Goal: Task Accomplishment & Management: Use online tool/utility

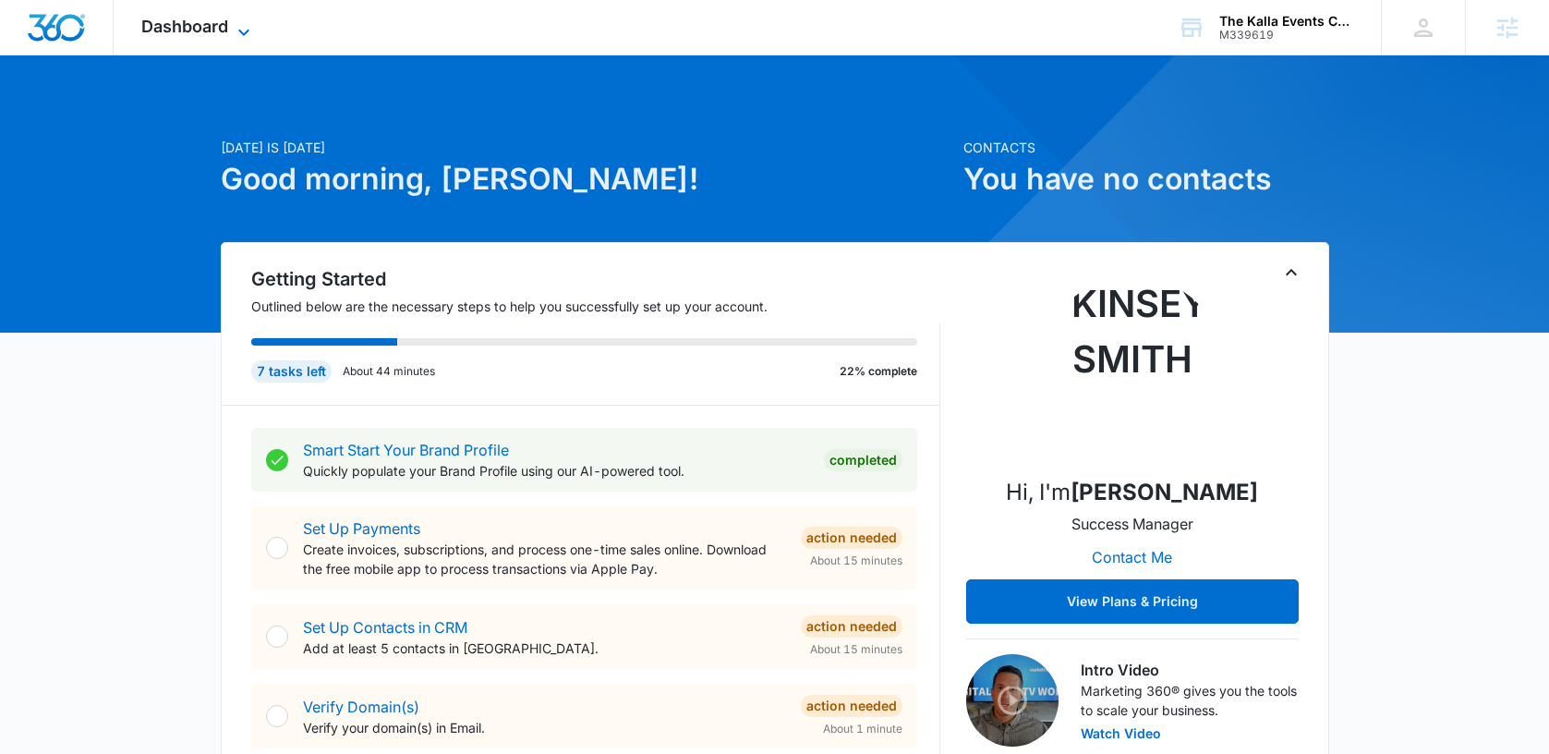
click at [180, 33] on span "Dashboard" at bounding box center [184, 26] width 87 height 19
click at [217, 40] on div "Dashboard Apps Reputation Forms CRM Email Social Content Ads Intelligence Files…" at bounding box center [198, 27] width 169 height 54
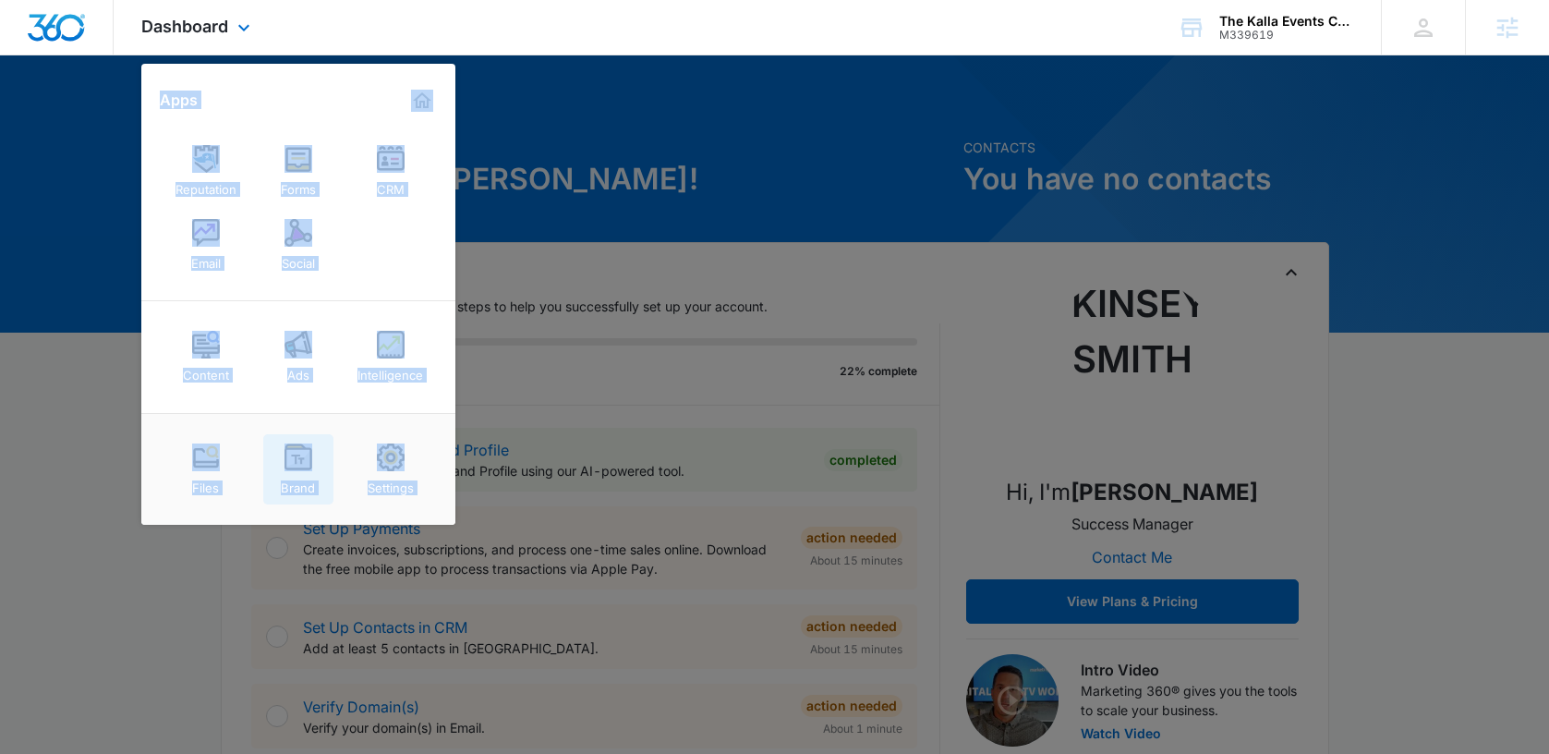
click at [274, 444] on link "Brand" at bounding box center [298, 469] width 70 height 70
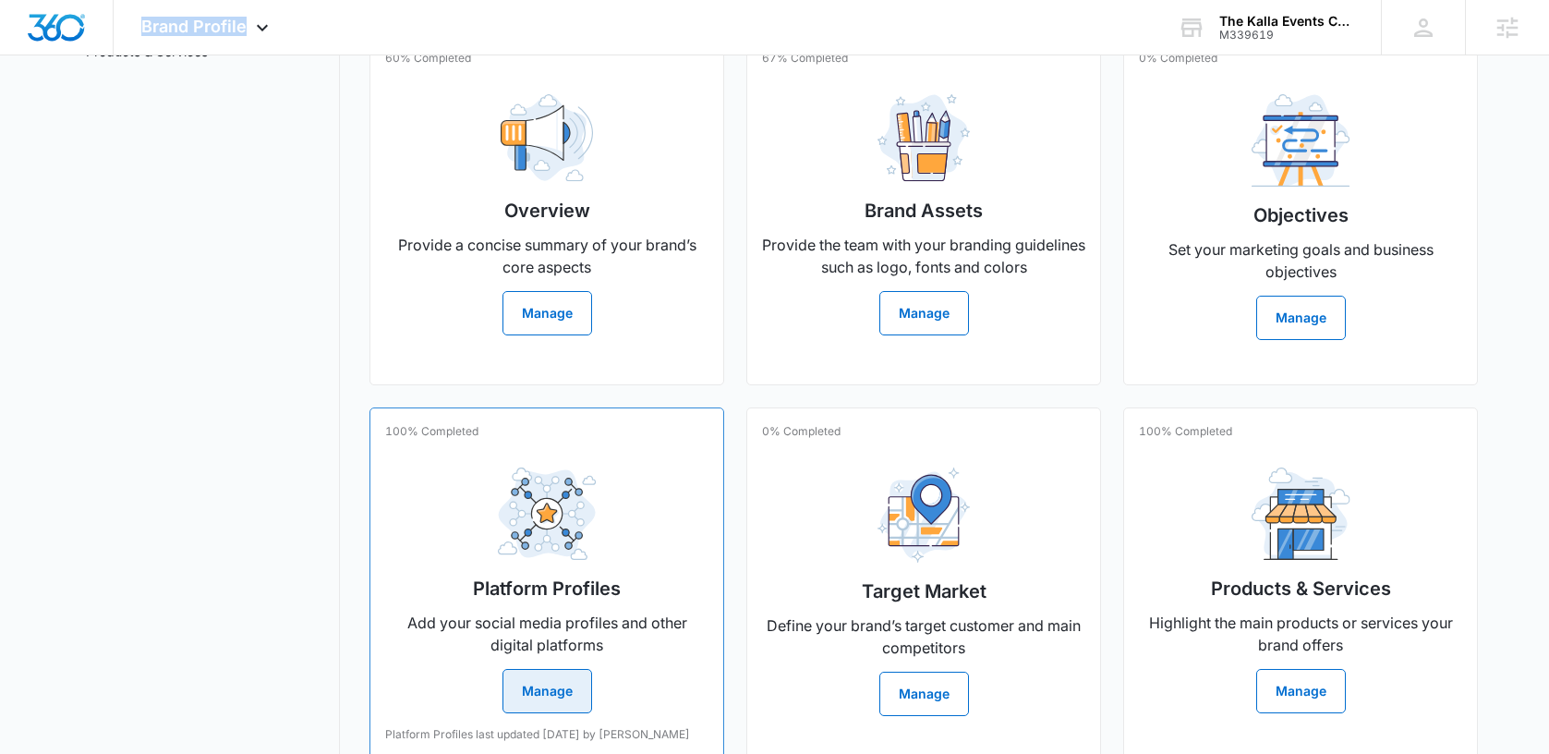
scroll to position [397, 0]
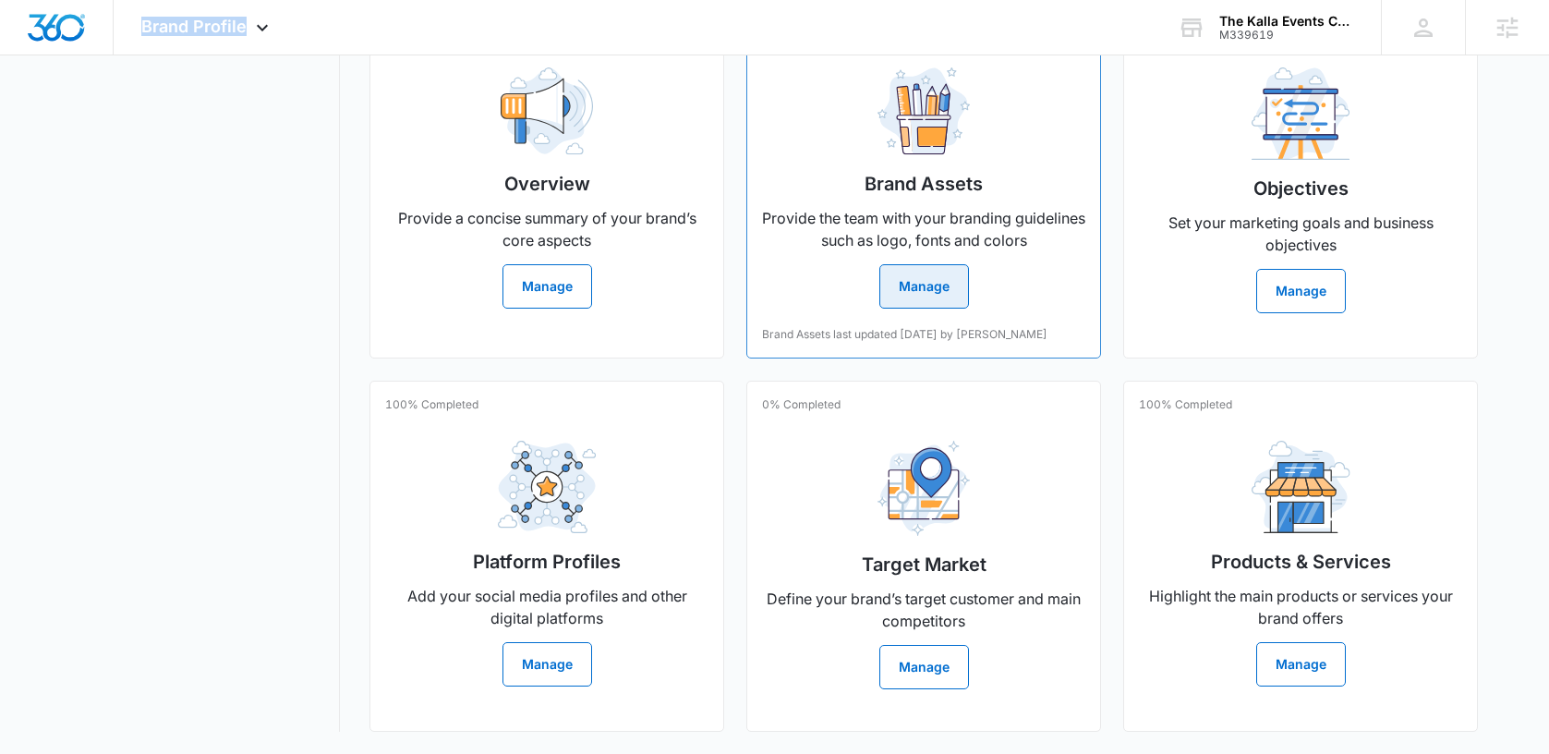
click at [934, 262] on div "Brand Assets Provide the team with your branding guidelines such as logo, fonts…" at bounding box center [923, 181] width 323 height 256
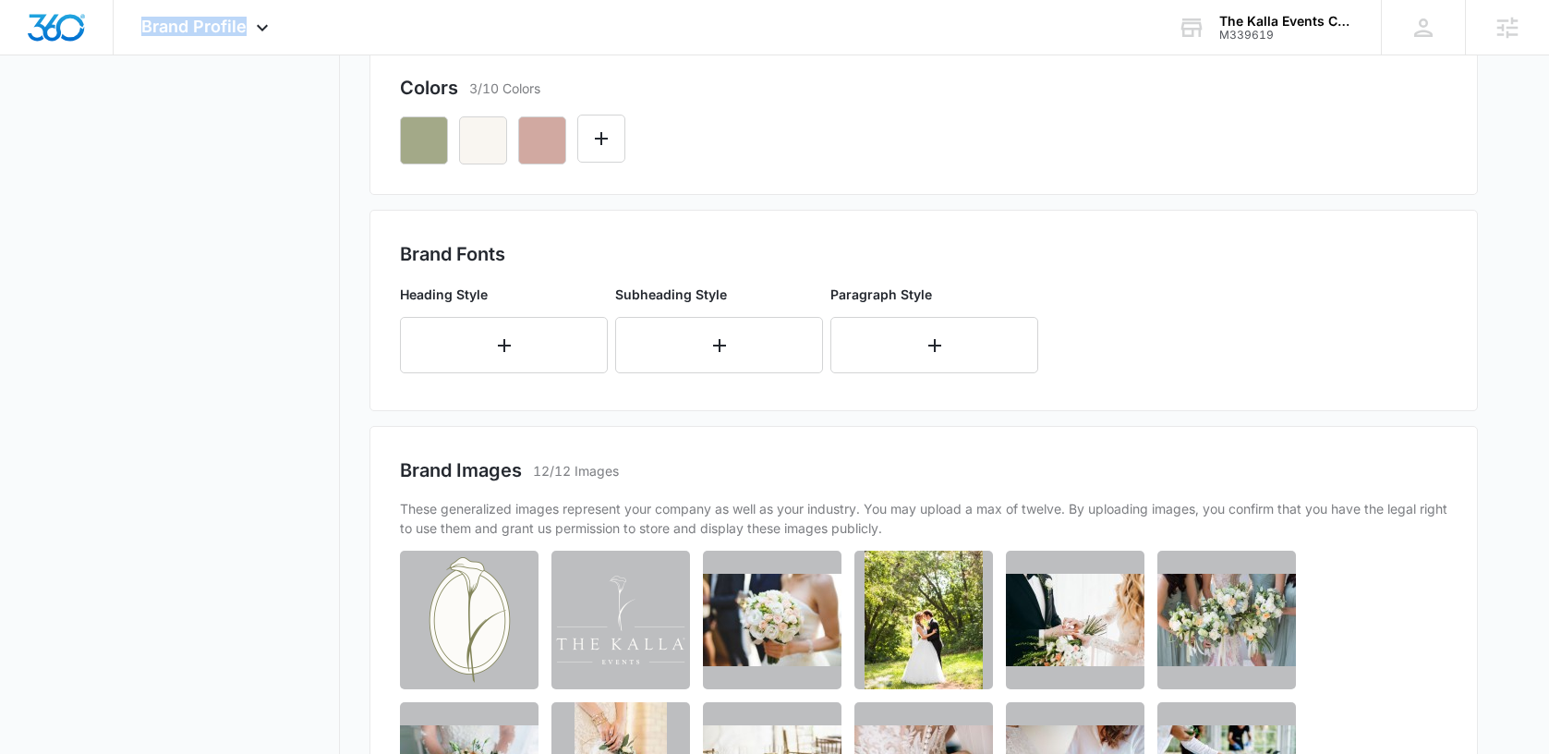
scroll to position [523, 0]
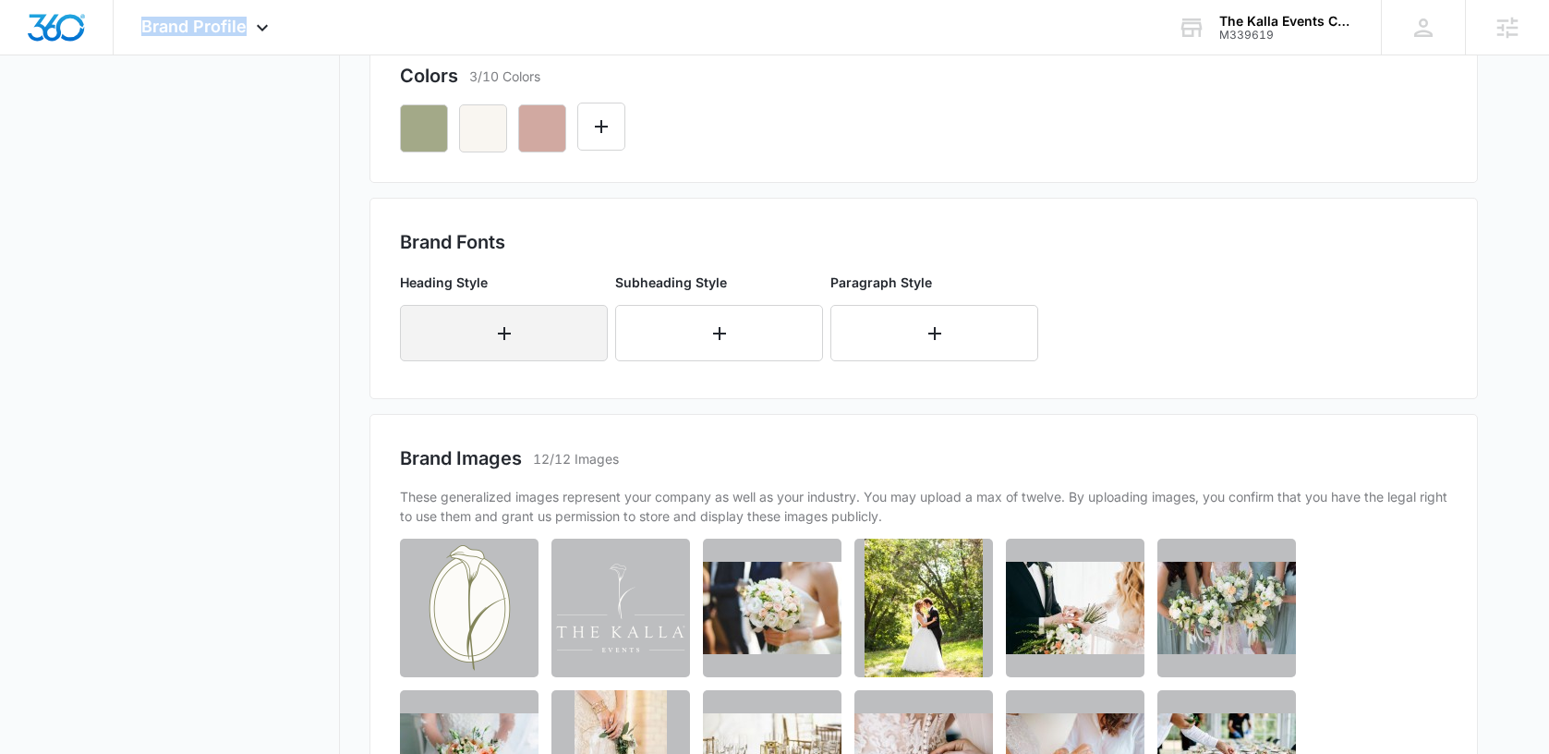
click at [483, 344] on button "button" at bounding box center [504, 333] width 208 height 56
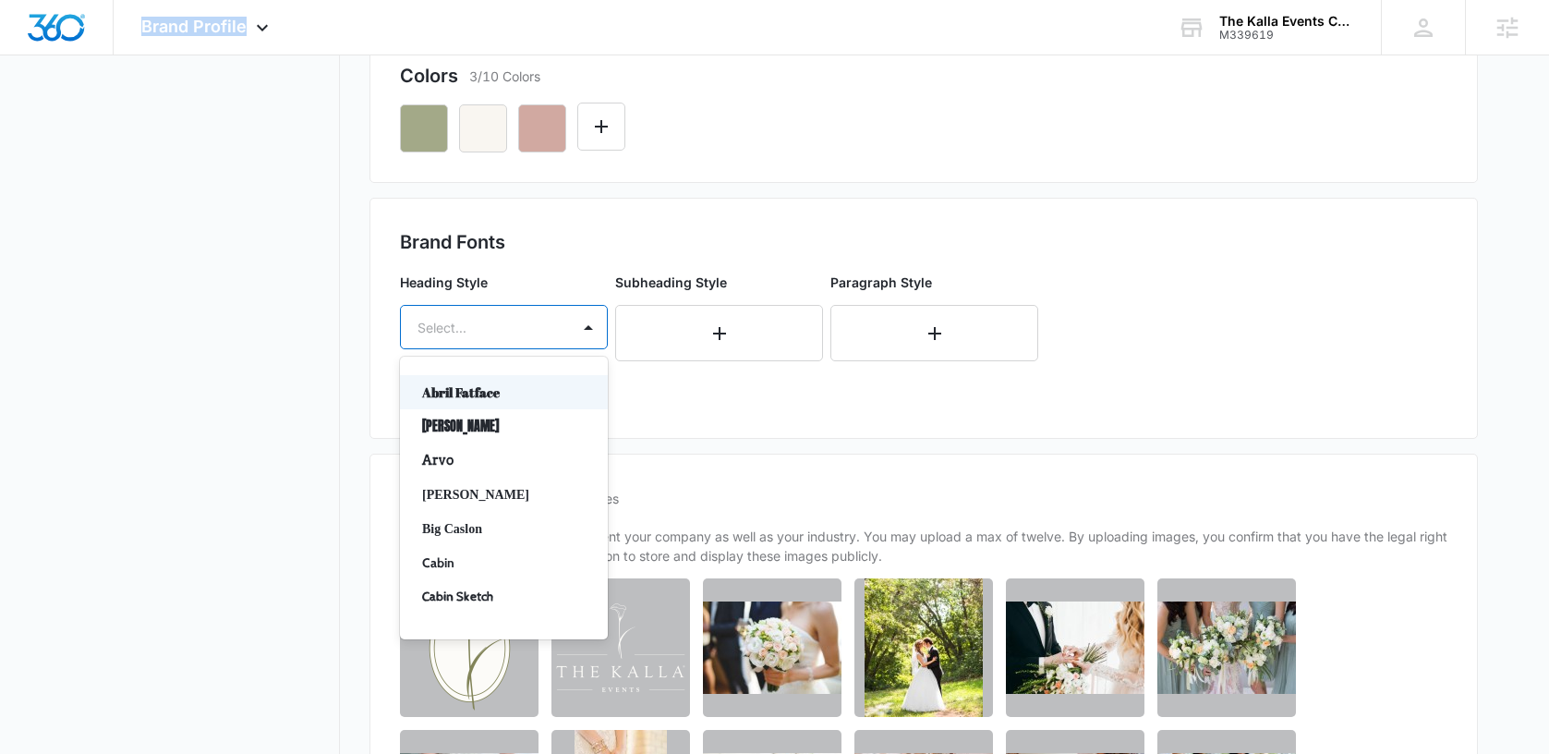
click at [563, 334] on div "Select..." at bounding box center [485, 328] width 169 height 42
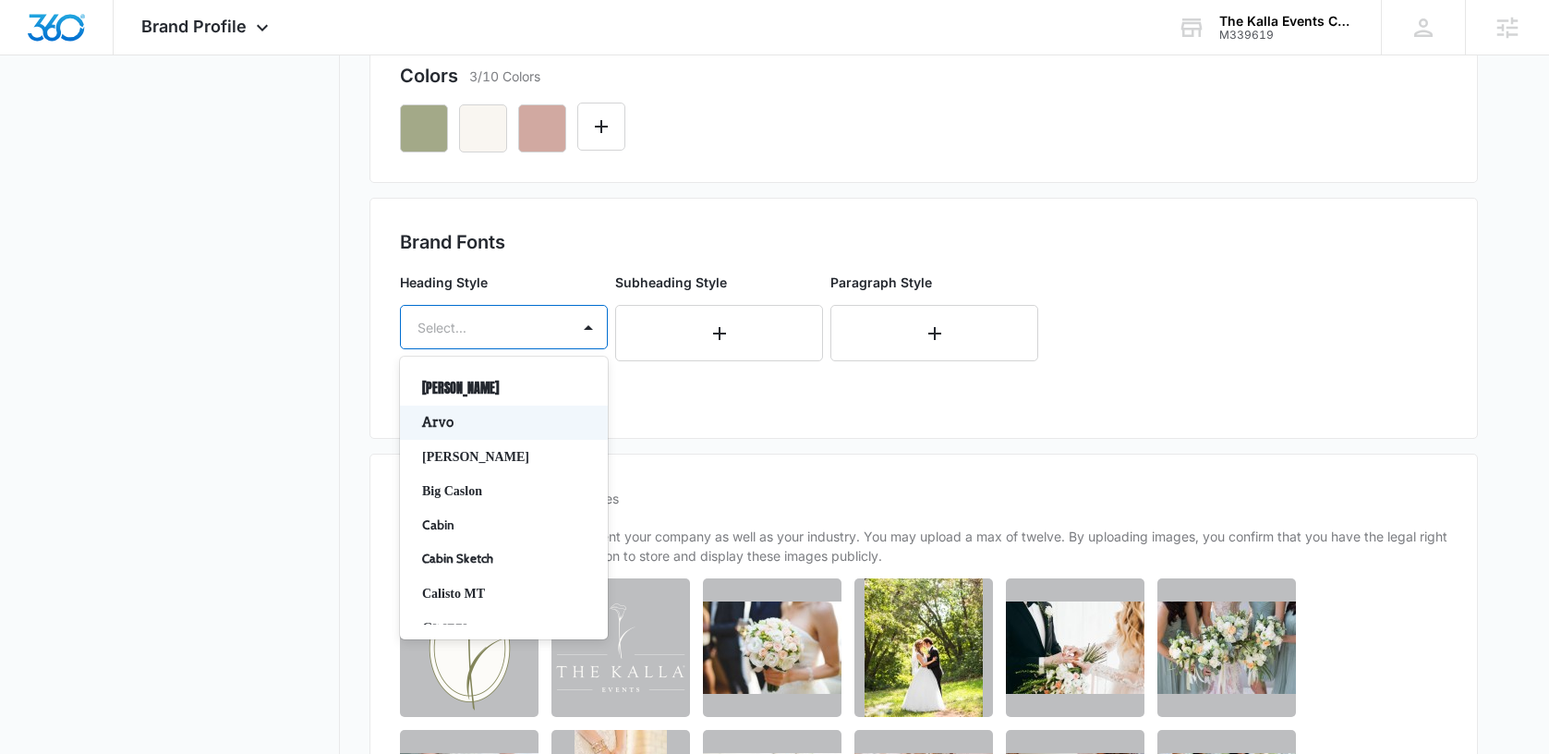
scroll to position [56, 0]
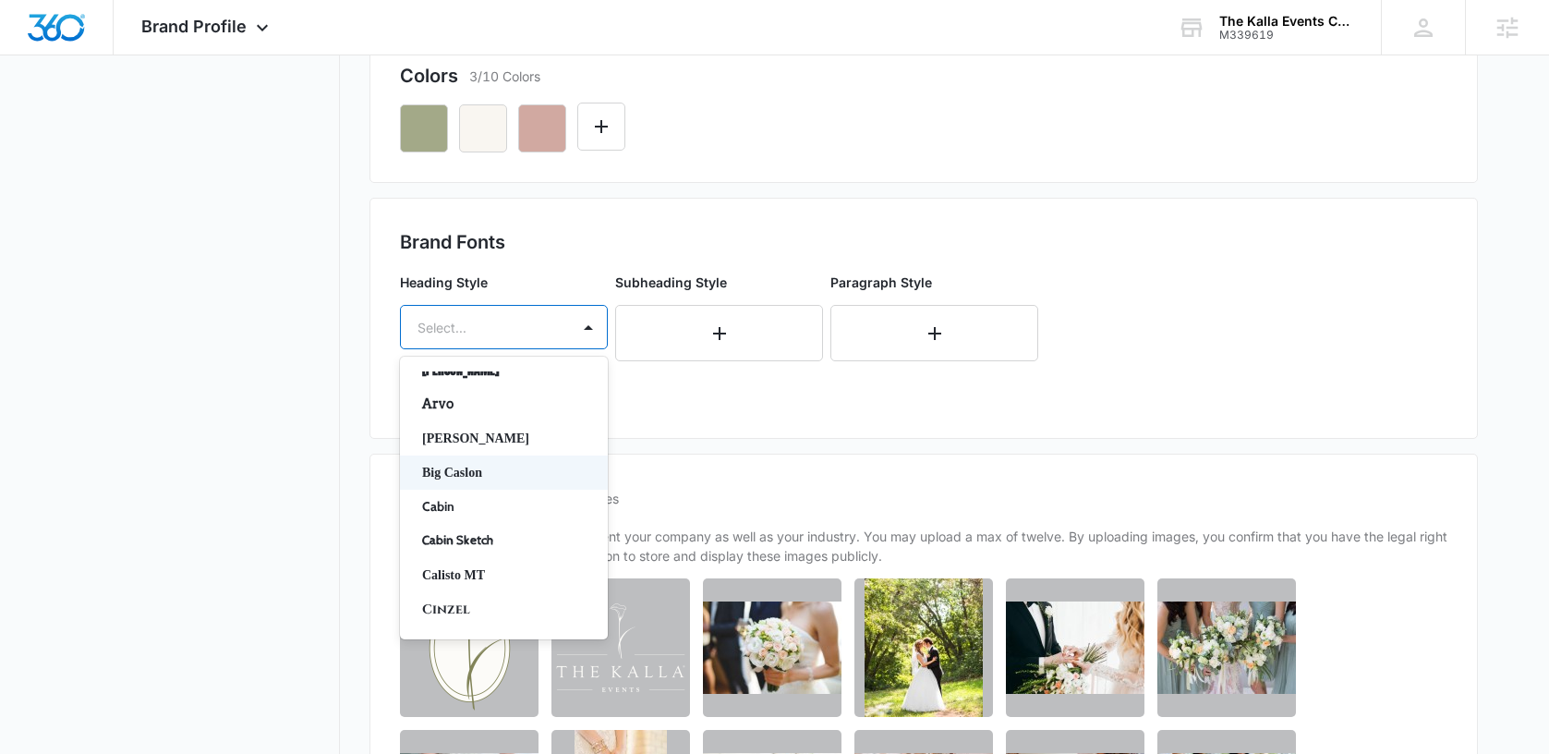
click at [503, 474] on p "Big Caslon" at bounding box center [502, 472] width 160 height 19
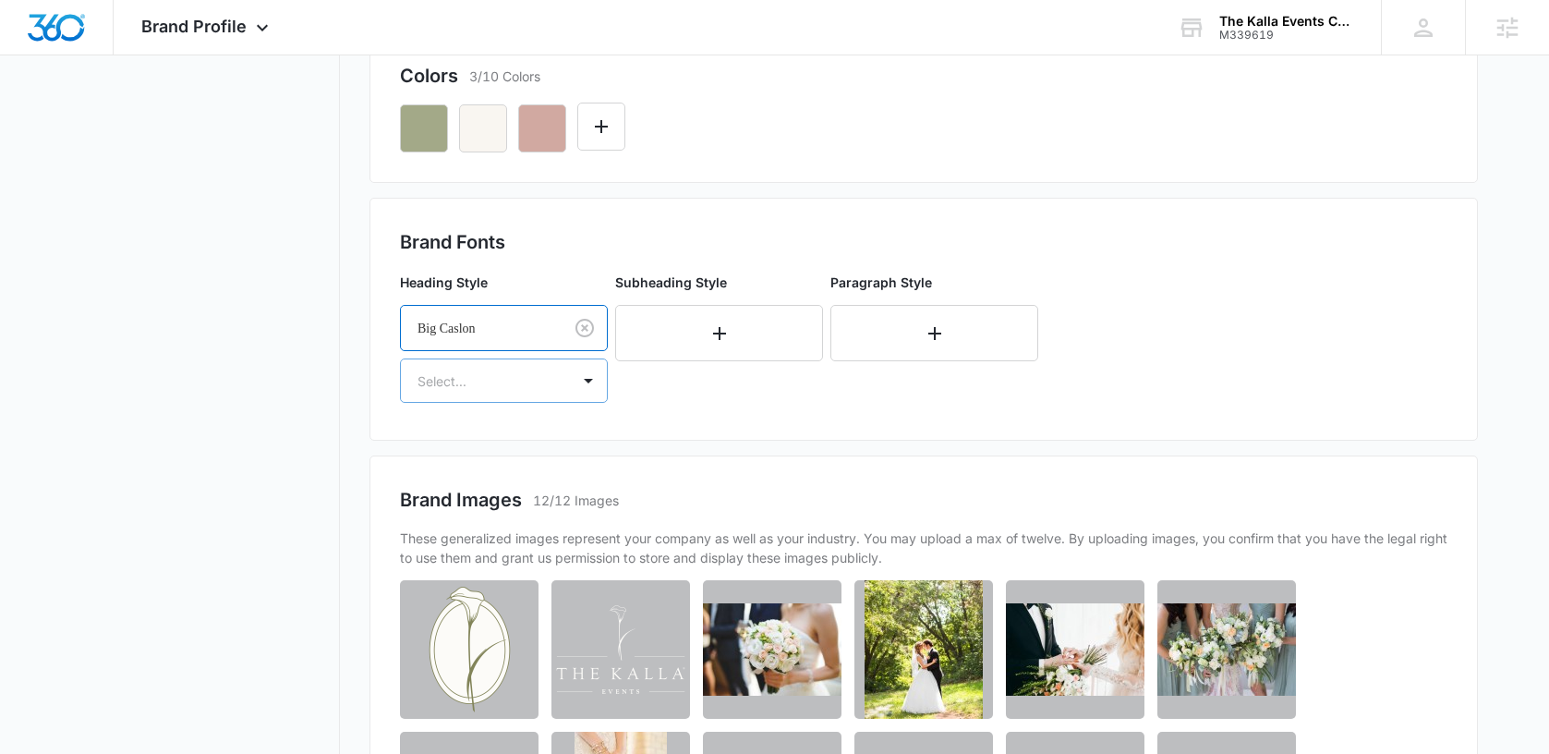
click at [530, 384] on div at bounding box center [481, 380] width 128 height 23
click at [433, 447] on p "Regular" at bounding box center [502, 445] width 160 height 19
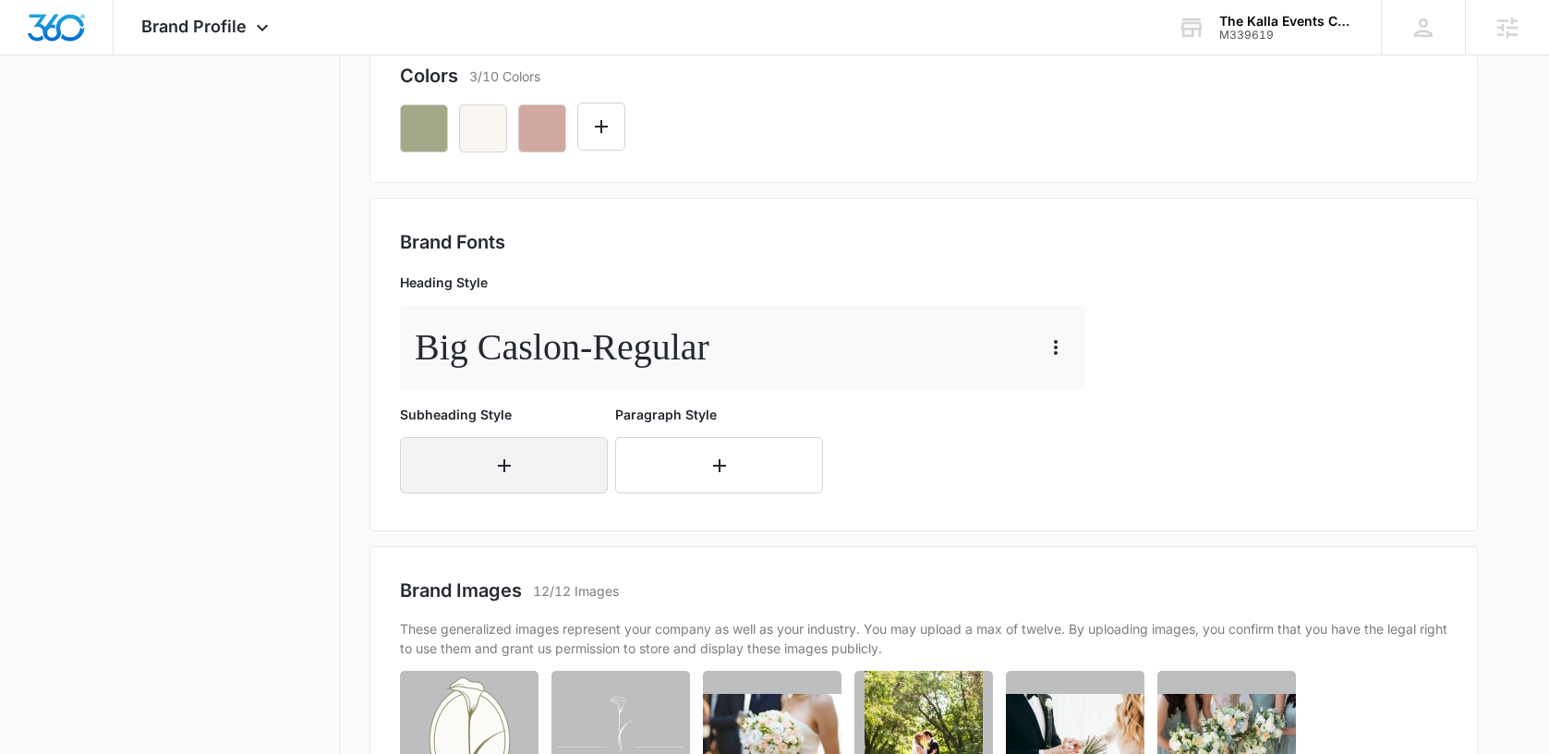
click at [498, 454] on icon "button" at bounding box center [504, 465] width 22 height 22
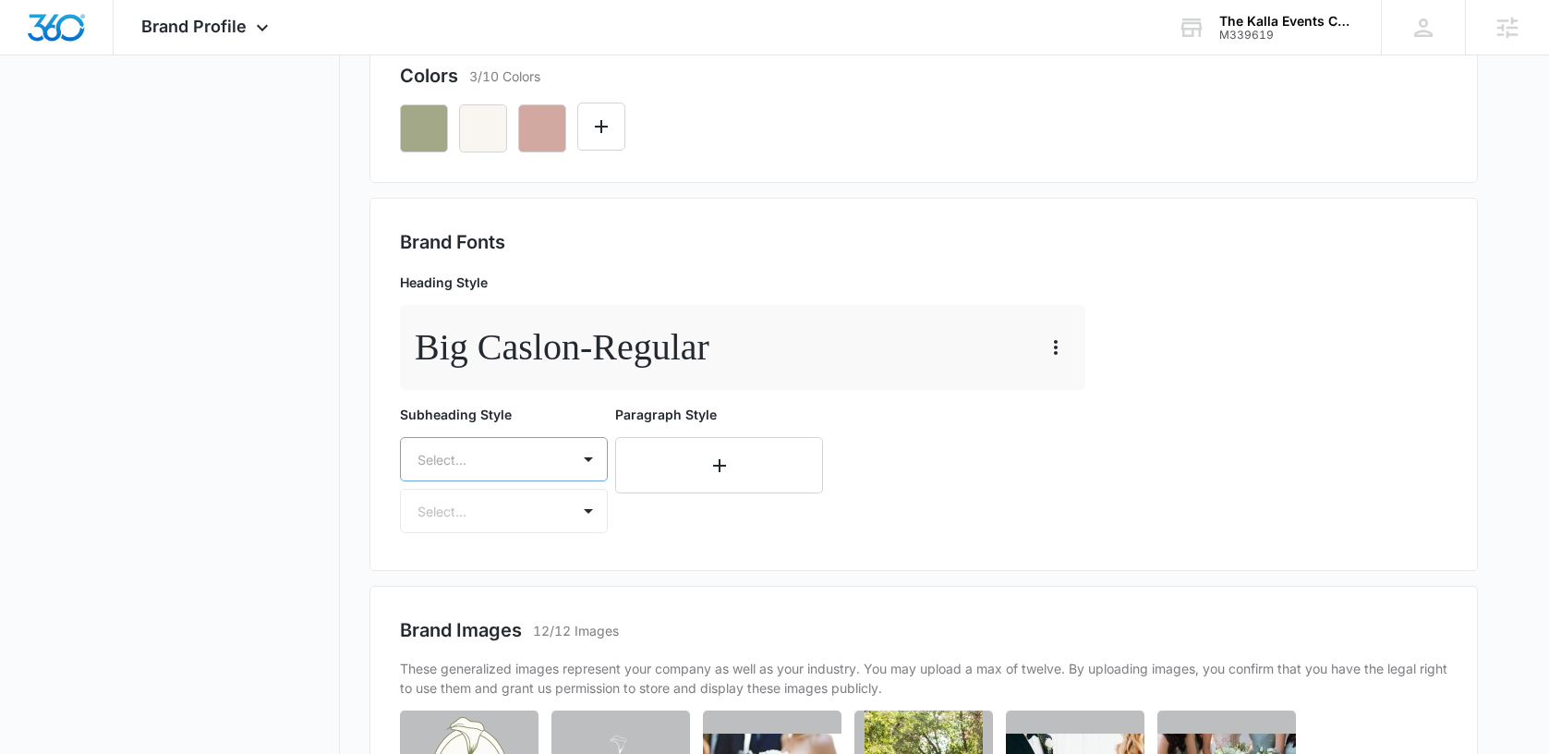
click at [498, 455] on div "Select..." at bounding box center [504, 459] width 208 height 44
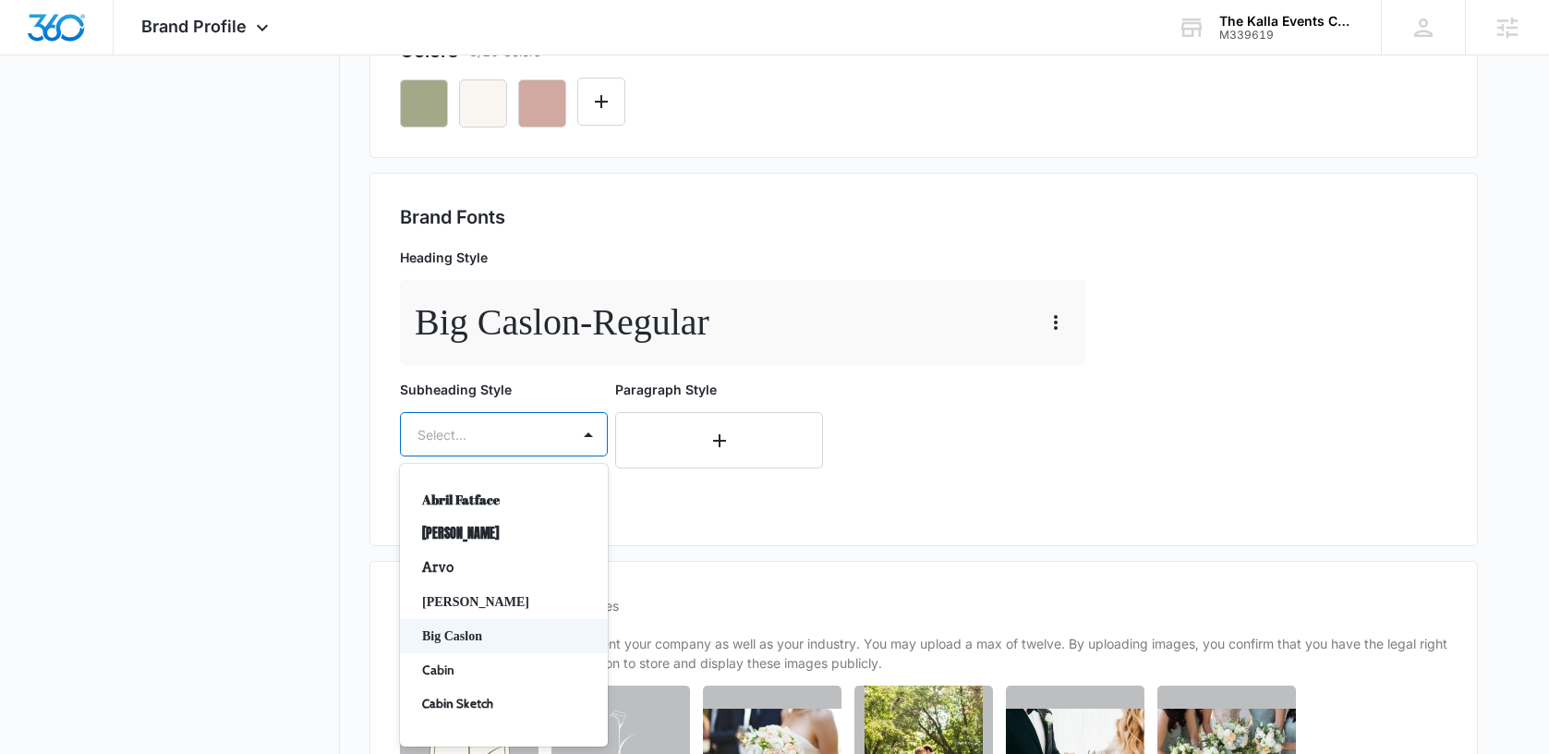
click at [445, 637] on p "Big Caslon" at bounding box center [502, 635] width 160 height 19
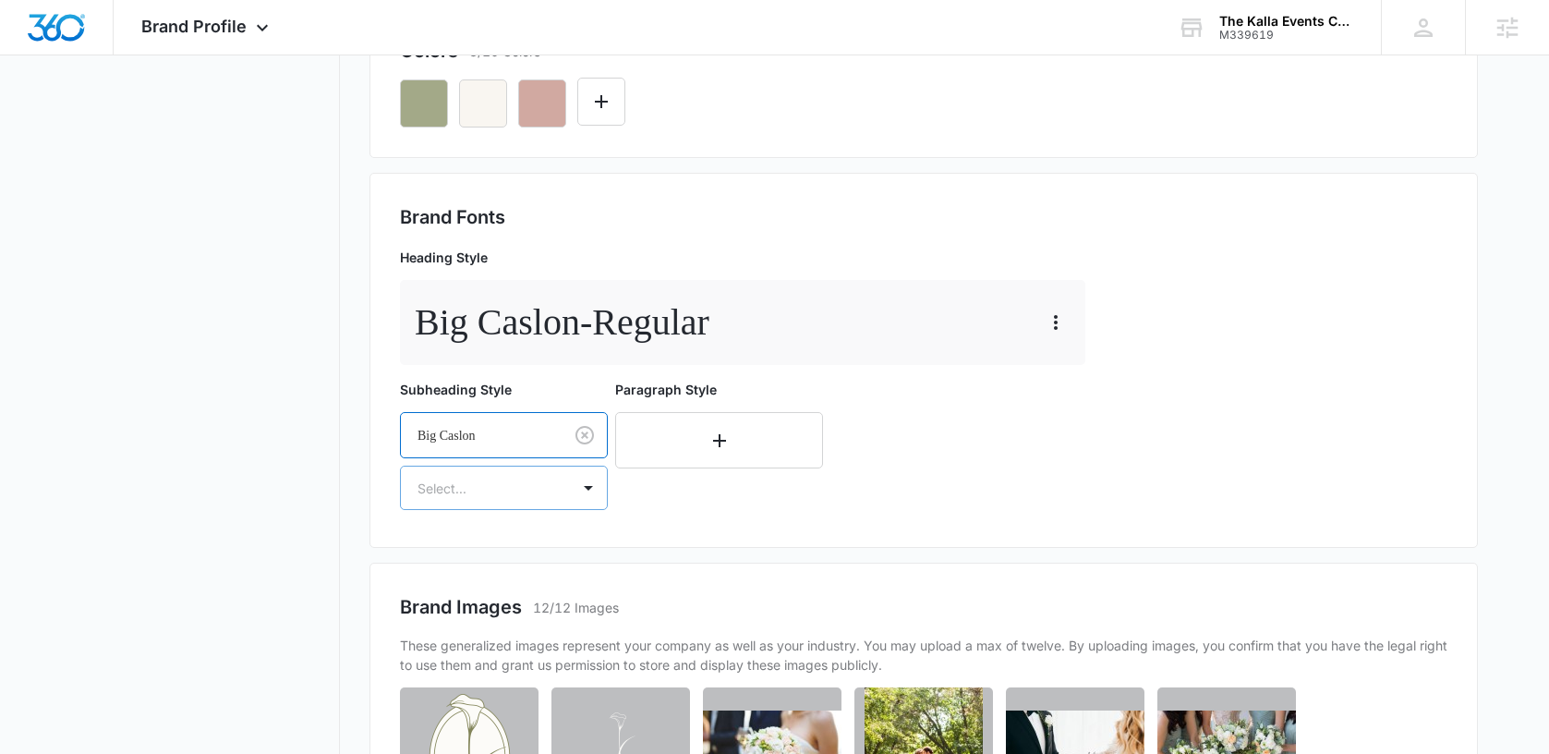
click at [495, 482] on div at bounding box center [481, 488] width 128 height 23
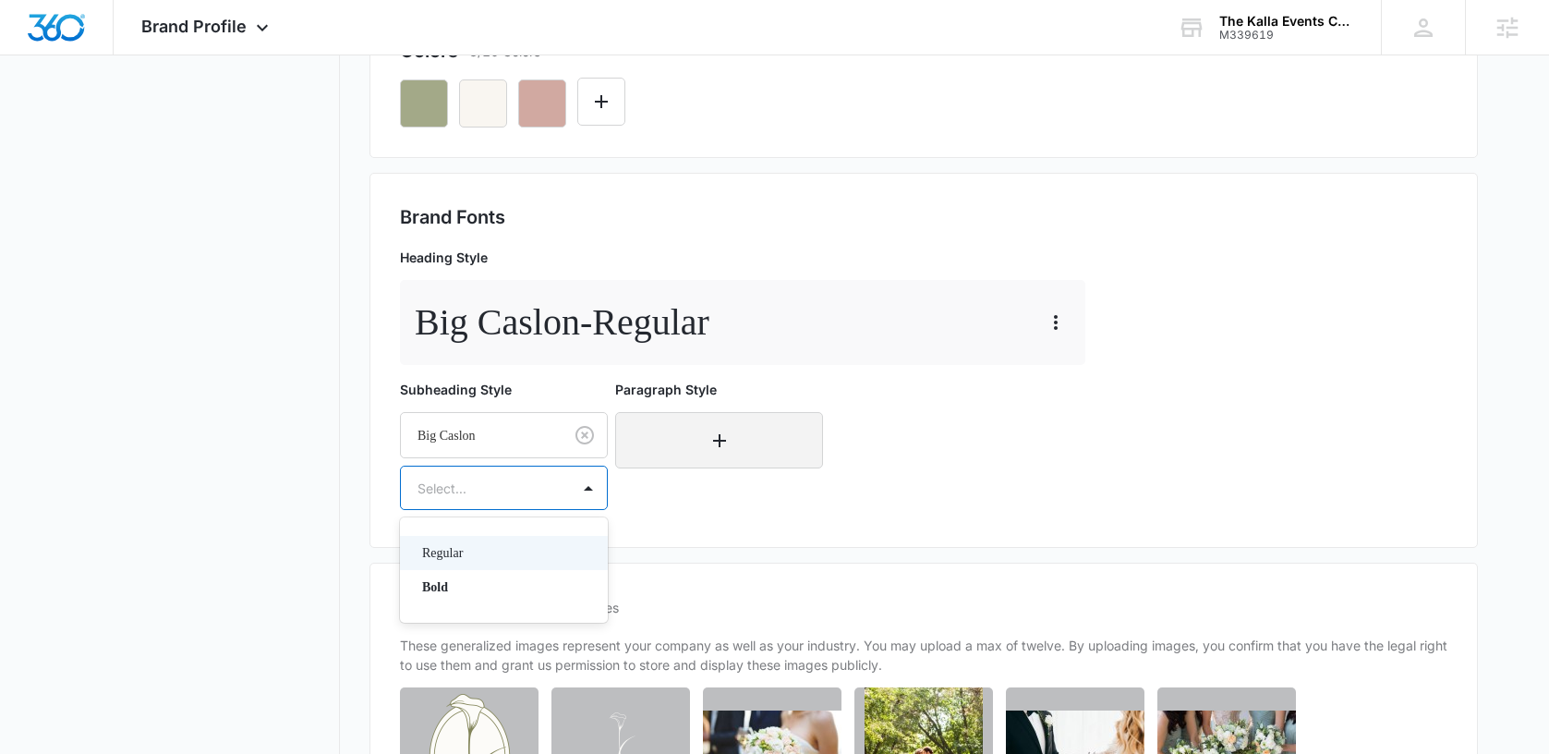
drag, startPoint x: 457, startPoint y: 562, endPoint x: 460, endPoint y: 553, distance: 9.6
click at [457, 562] on div "Regular" at bounding box center [504, 553] width 208 height 34
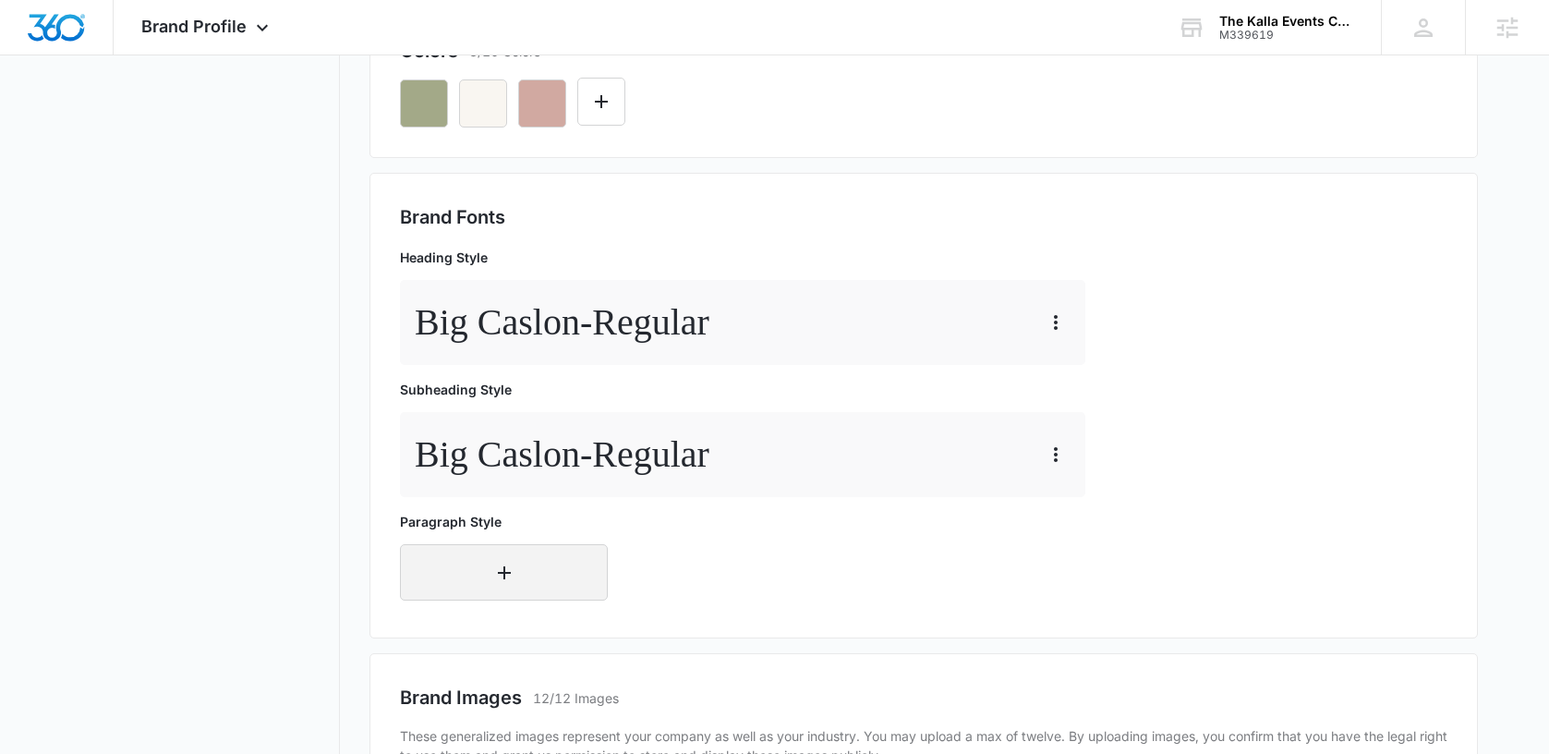
click at [496, 578] on icon "button" at bounding box center [504, 573] width 22 height 22
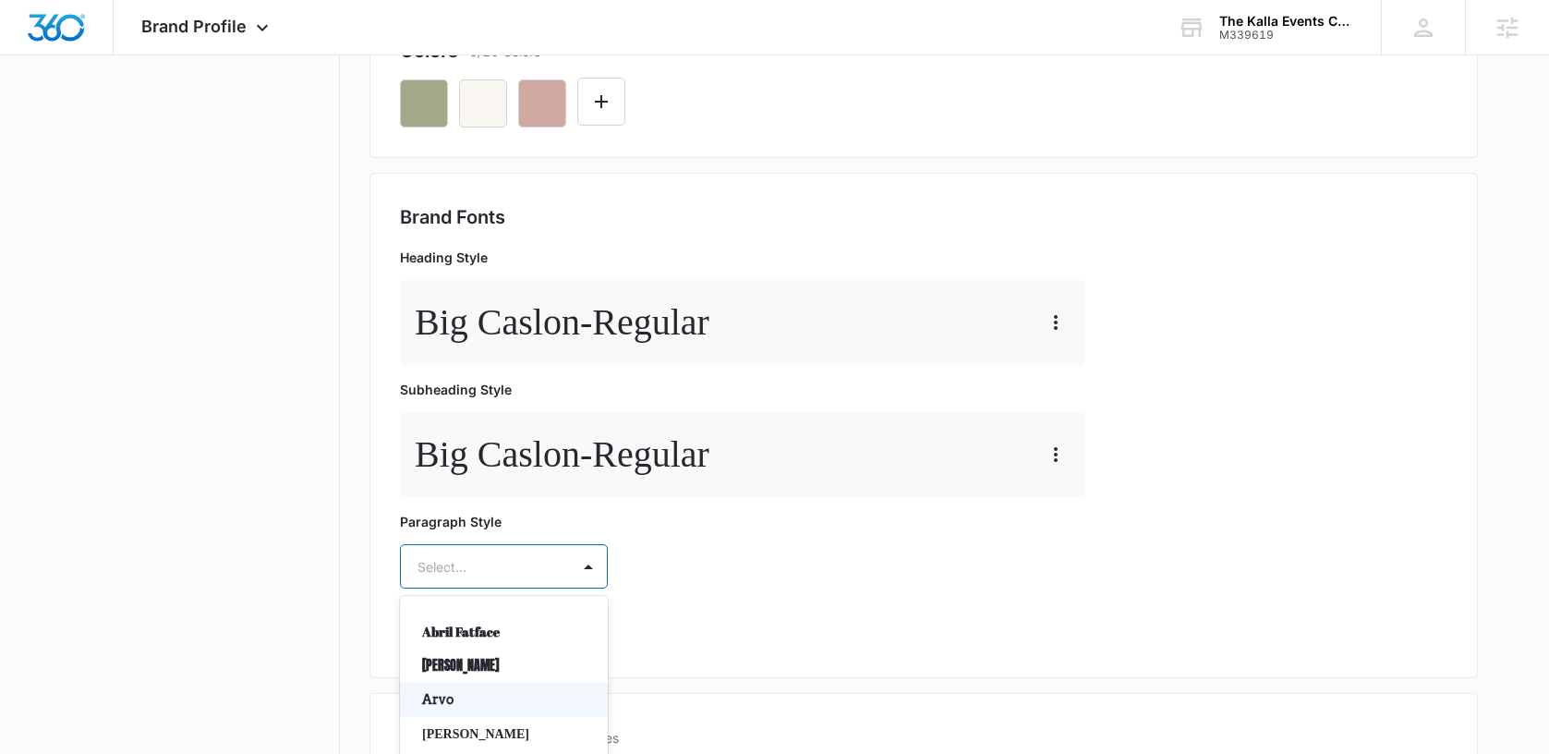
click at [492, 562] on div "Arvo, 3 of 50. 50 results available. Use Up and Down to choose options, press E…" at bounding box center [504, 566] width 208 height 44
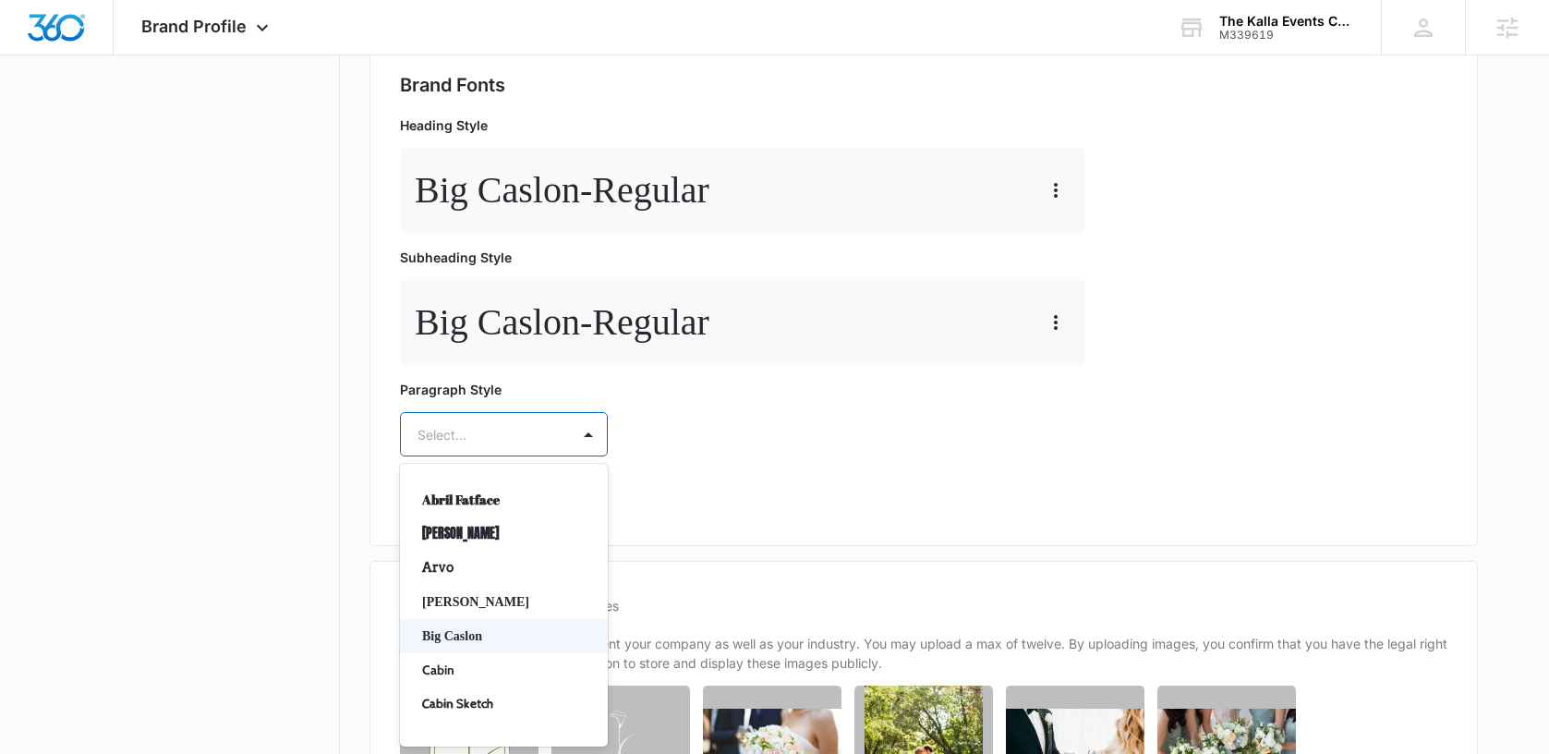
click at [455, 626] on p "Big Caslon" at bounding box center [502, 635] width 160 height 19
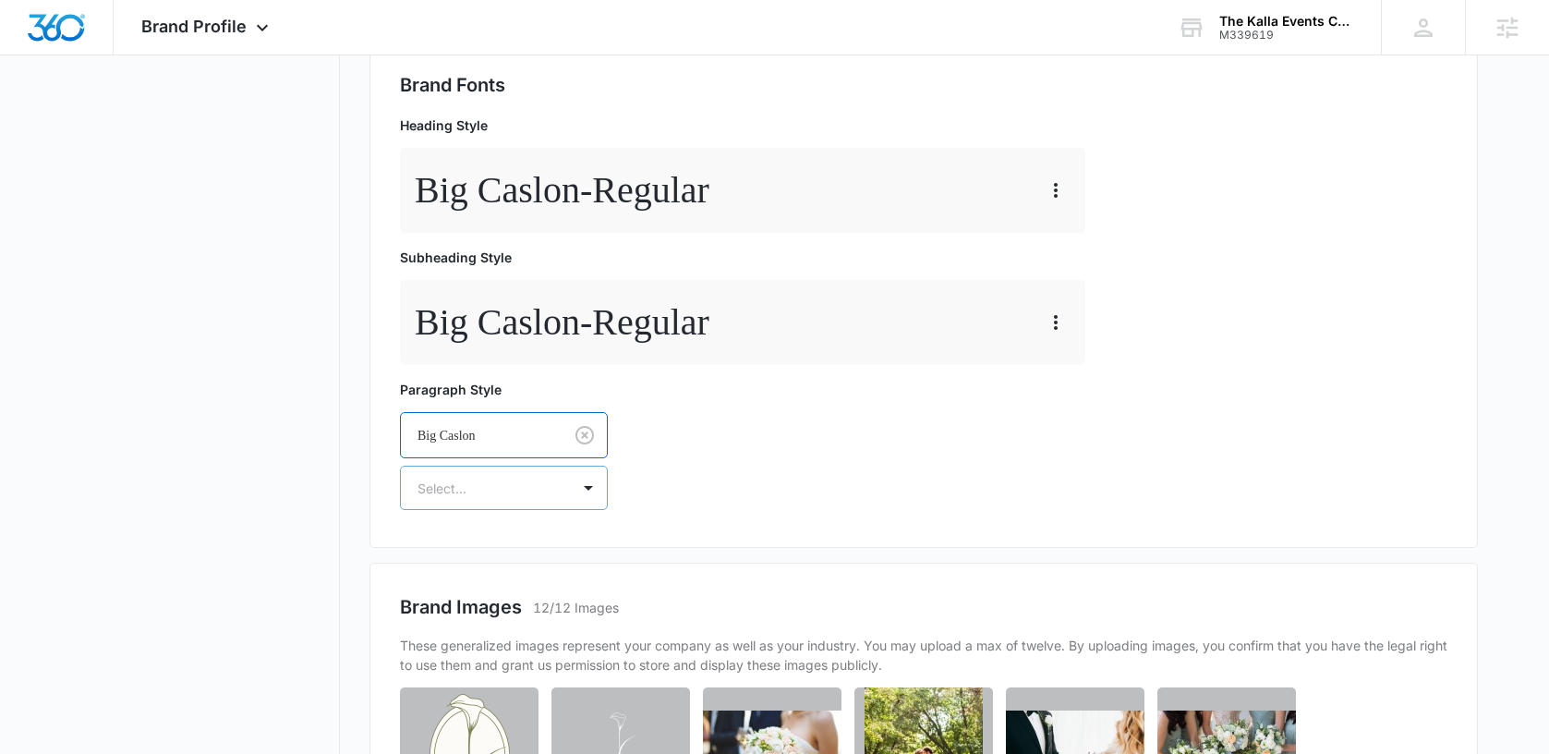
click at [463, 479] on div at bounding box center [481, 488] width 128 height 23
click at [444, 559] on p "Regular" at bounding box center [502, 552] width 160 height 19
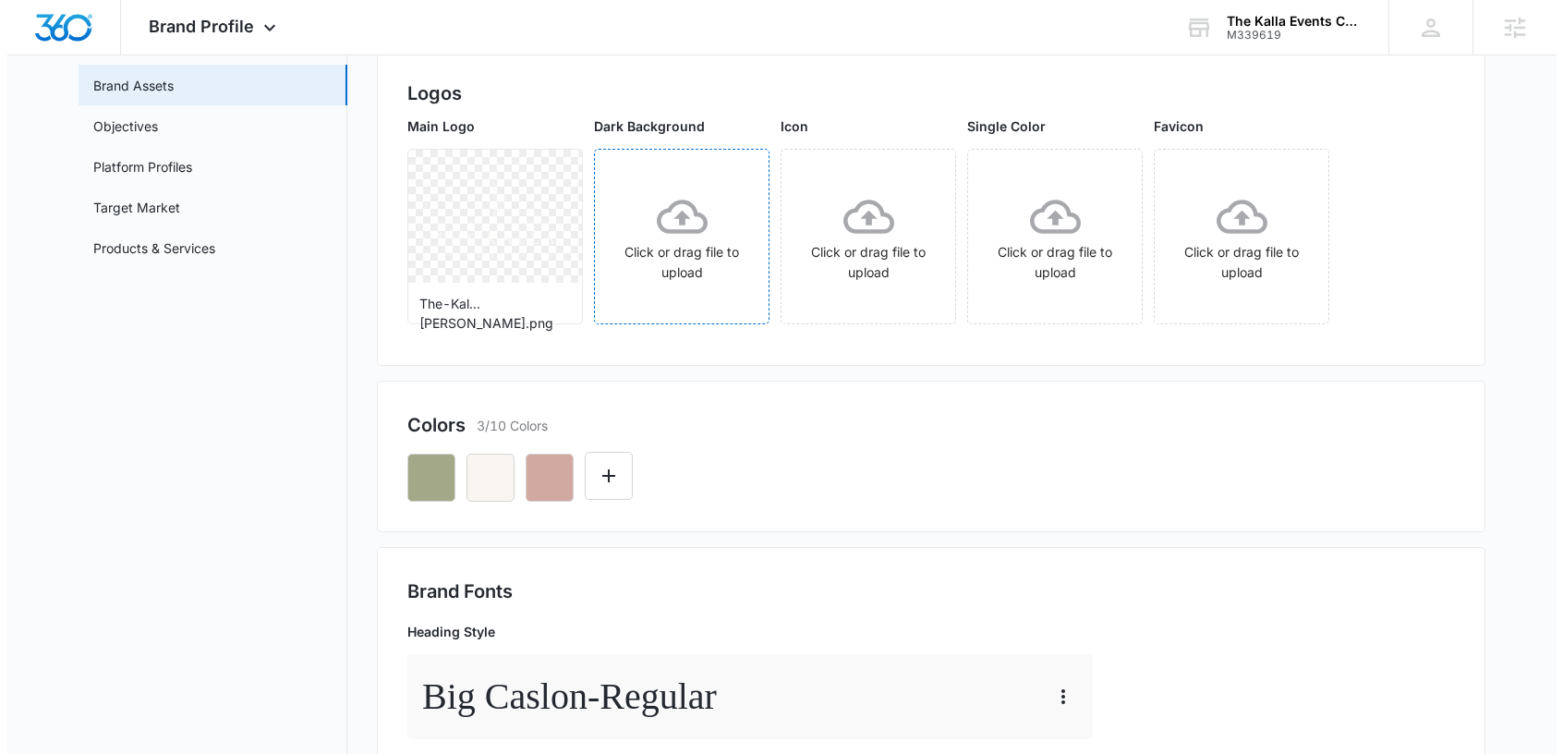
scroll to position [0, 0]
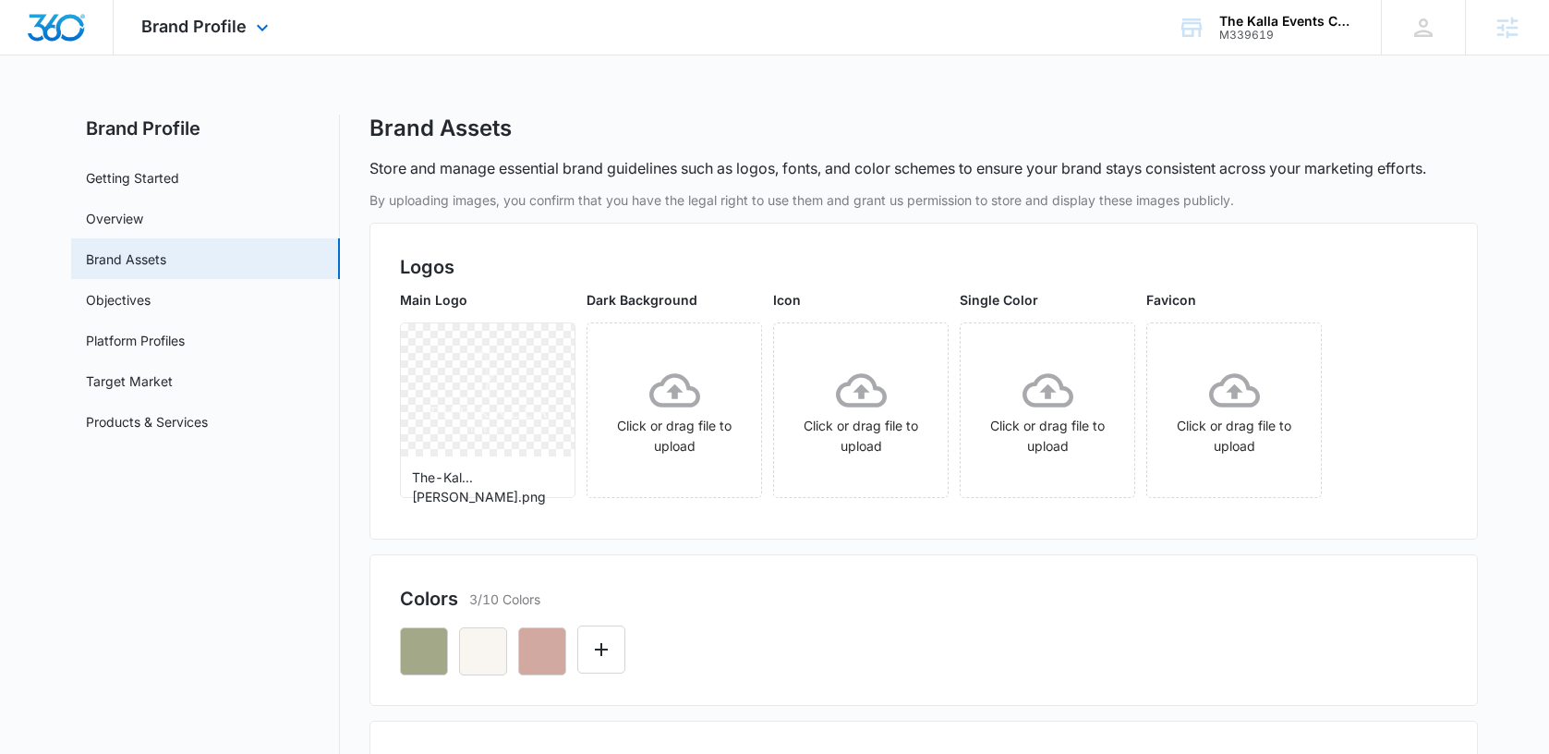
click at [229, 47] on div "Brand Profile Apps Reputation Forms CRM Email Social Content Ads Intelligence F…" at bounding box center [207, 27] width 187 height 54
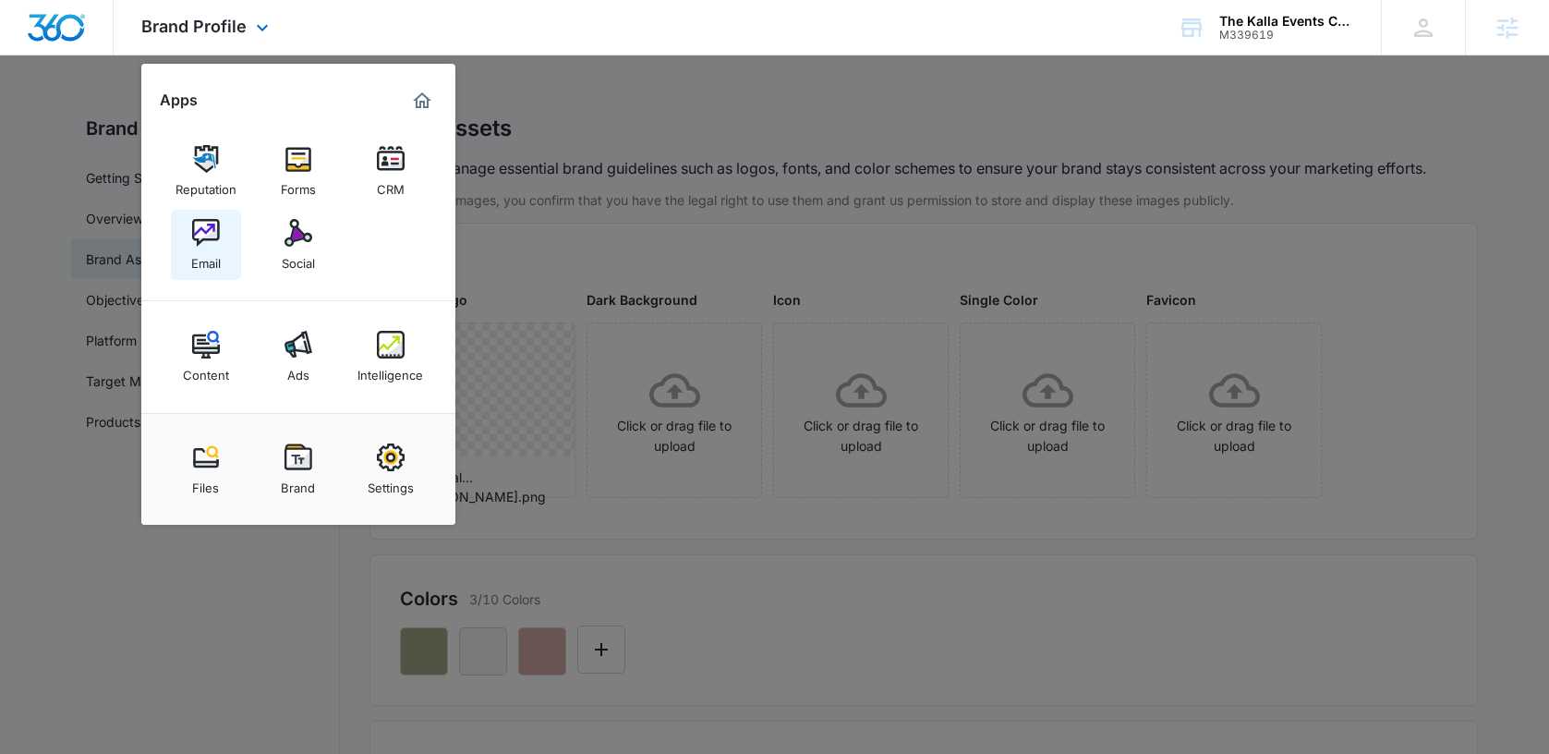
click at [208, 236] on img at bounding box center [206, 233] width 28 height 28
